Goal: Use online tool/utility: Utilize a website feature to perform a specific function

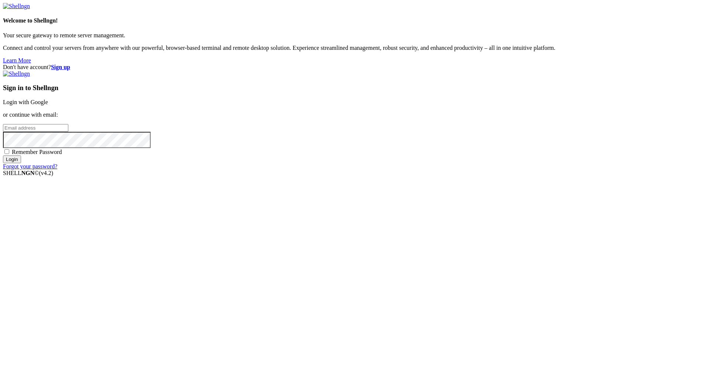
click at [48, 105] on link "Login with Google" at bounding box center [25, 102] width 45 height 6
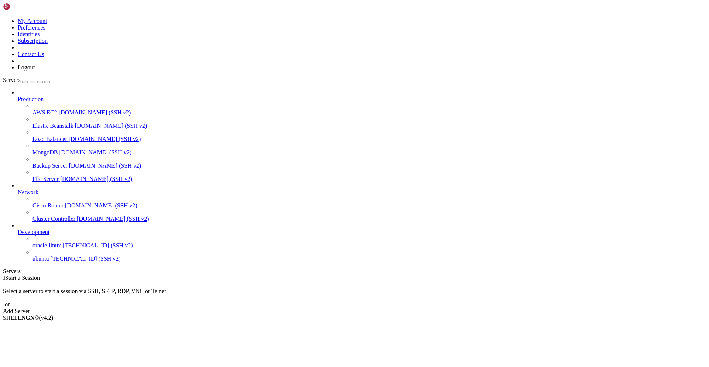
click at [44, 262] on span "ubuntu" at bounding box center [40, 258] width 16 height 6
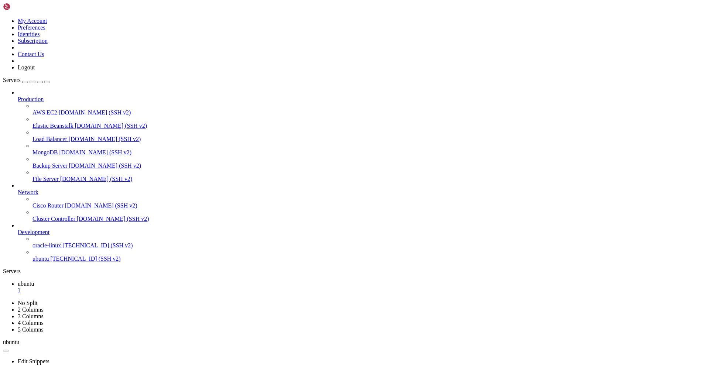
click at [44, 262] on span "ubuntu" at bounding box center [40, 258] width 16 height 6
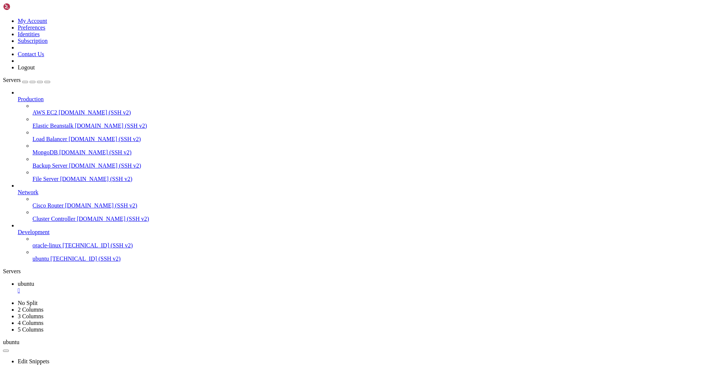
scroll to position [452, 0]
click at [642, 280] on ul "ubuntu " at bounding box center [354, 286] width 703 height 13
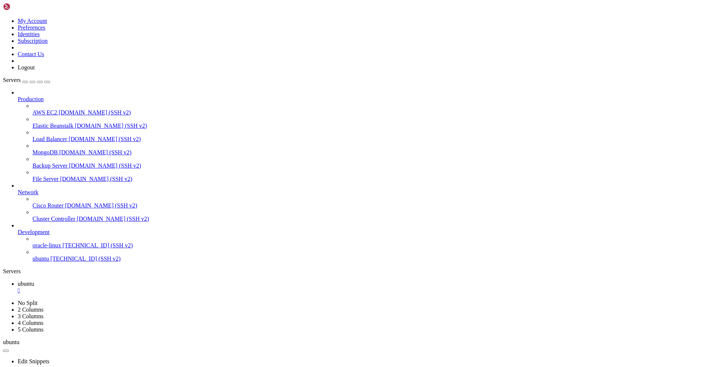
scroll to position [658, 0]
